Goal: Task Accomplishment & Management: Manage account settings

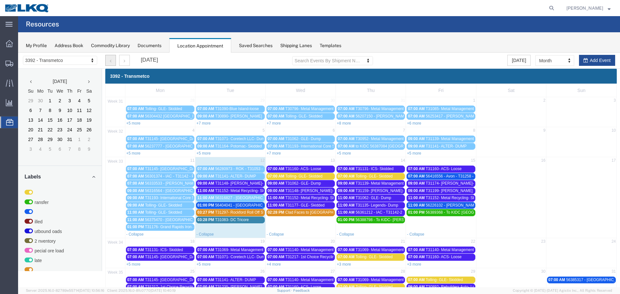
click at [110, 61] on icon "button" at bounding box center [111, 61] width 2 height 5
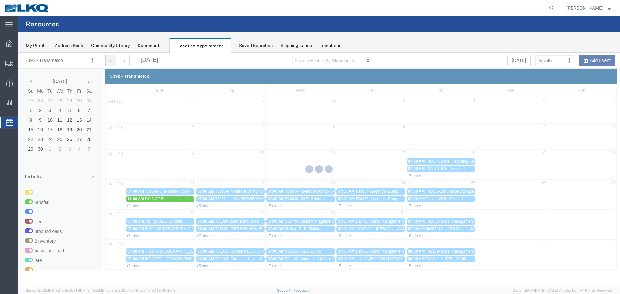
click at [110, 61] on div at bounding box center [319, 170] width 602 height 235
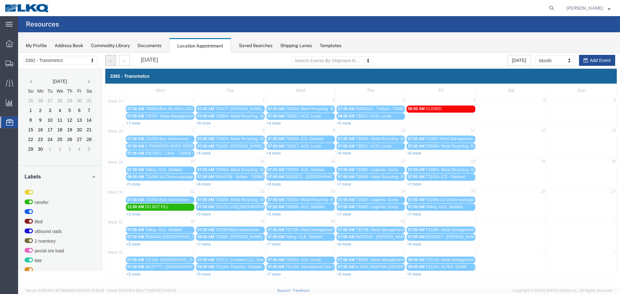
click at [110, 61] on icon "button" at bounding box center [111, 61] width 2 height 5
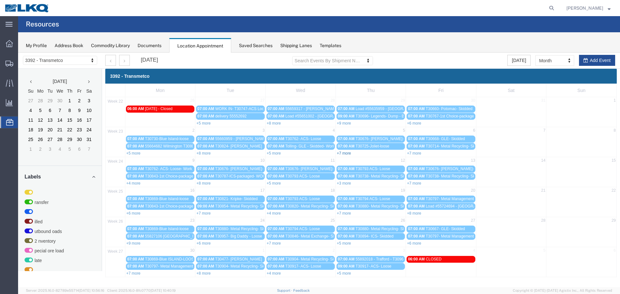
click at [345, 154] on link "+7 more" at bounding box center [344, 153] width 14 height 5
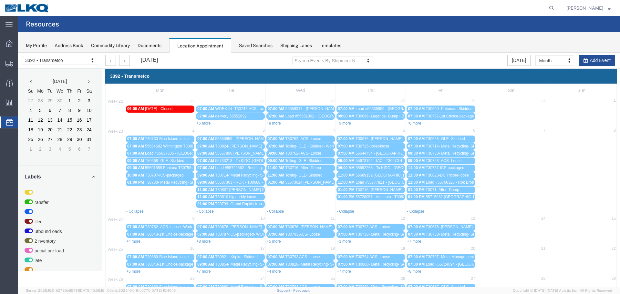
click at [373, 199] on div "01:00 PM 55720057 - Adelanto - T30833 - Palletized" at bounding box center [371, 197] width 66 height 5
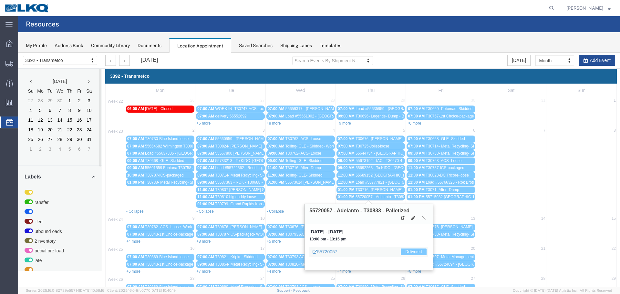
click at [426, 218] on icon at bounding box center [424, 218] width 4 height 4
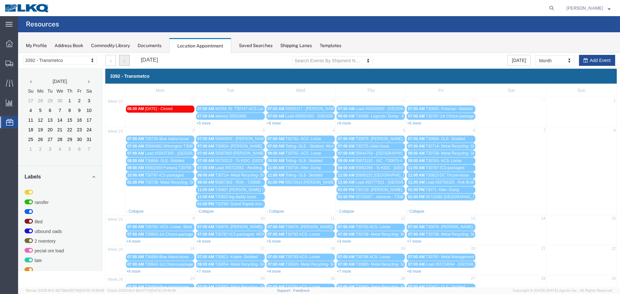
click at [120, 59] on button "button" at bounding box center [124, 60] width 11 height 11
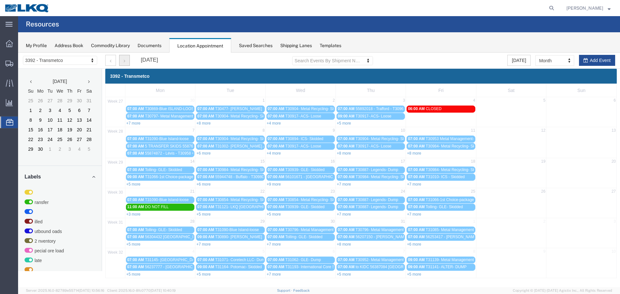
click at [125, 63] on button "button" at bounding box center [124, 60] width 11 height 11
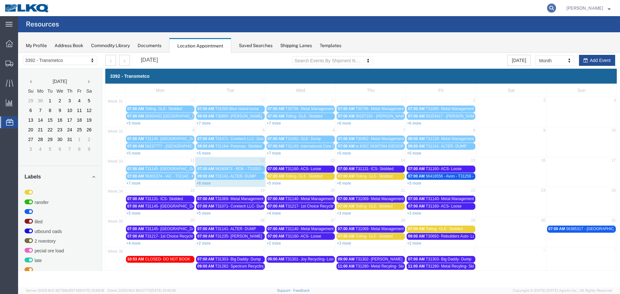
click at [548, 8] on icon at bounding box center [551, 8] width 9 height 9
type input "56316827"
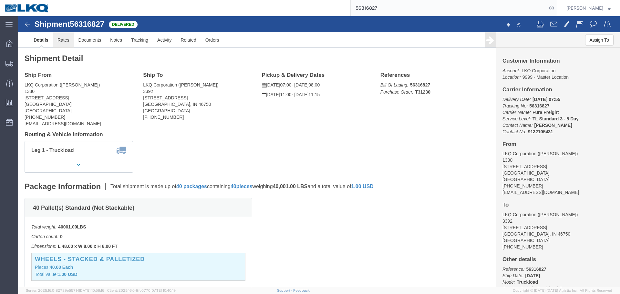
click link "Rates"
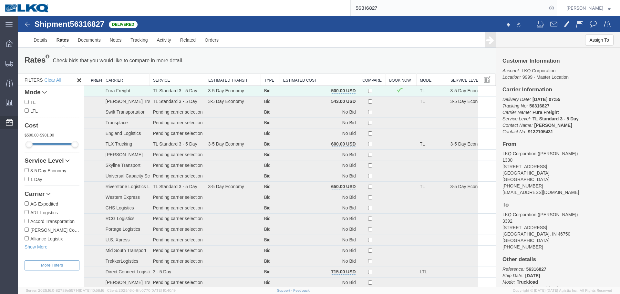
click at [0, 0] on span "Location Appointment" at bounding box center [0, 0] width 0 height 0
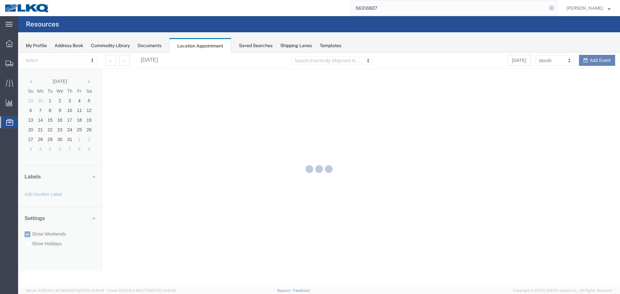
select select "28018"
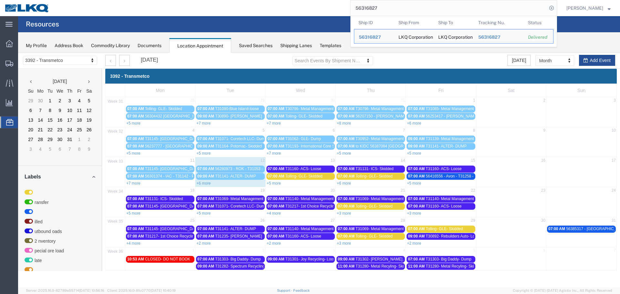
drag, startPoint x: 339, startPoint y: 9, endPoint x: 315, endPoint y: 9, distance: 24.5
click at [315, 9] on div "56316827 Ship ID Ship From Ship To Tracking Nu. Status Ship ID 56316827 Ship Fr…" at bounding box center [305, 8] width 503 height 16
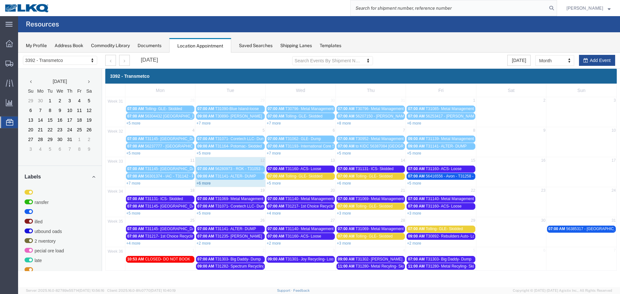
click at [204, 185] on link "+6 more" at bounding box center [203, 183] width 14 height 5
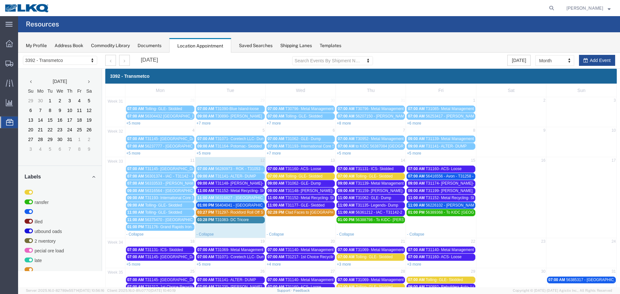
click at [233, 183] on span "T31148- [PERSON_NAME]- Loose Open Top" at bounding box center [254, 183] width 78 height 5
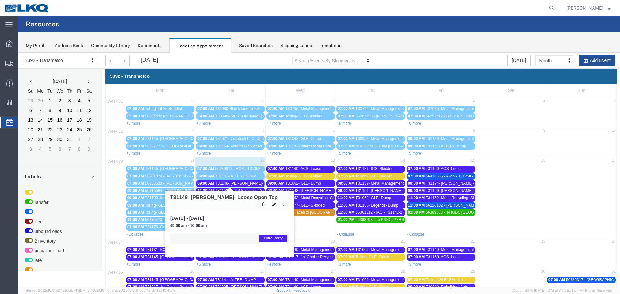
click at [275, 204] on icon at bounding box center [274, 204] width 4 height 5
select select "1"
select select "23"
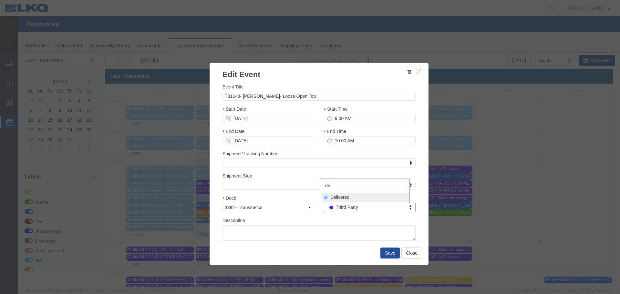
type input "de"
select select "40"
click at [387, 254] on button "Save" at bounding box center [389, 253] width 19 height 11
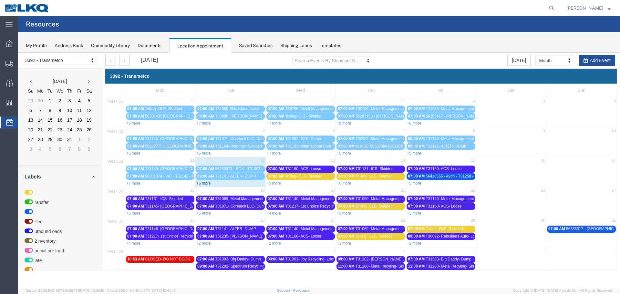
click at [205, 183] on link "+6 more" at bounding box center [203, 183] width 14 height 5
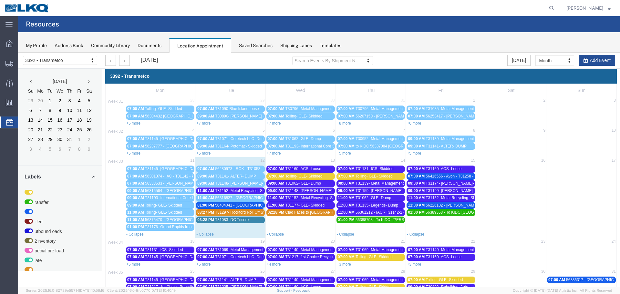
click at [242, 207] on span "56404041 - [GEOGRAPHIC_DATA] - T31259 - Palletized" at bounding box center [263, 205] width 97 height 5
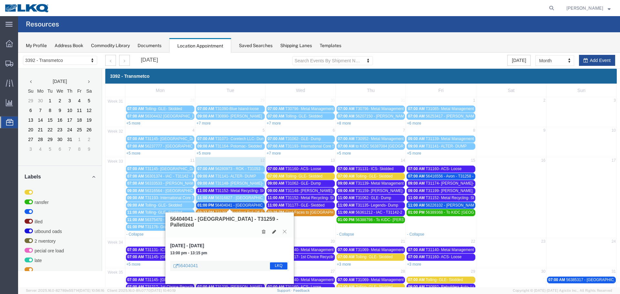
click at [285, 230] on icon at bounding box center [285, 232] width 4 height 4
